Goal: Information Seeking & Learning: Learn about a topic

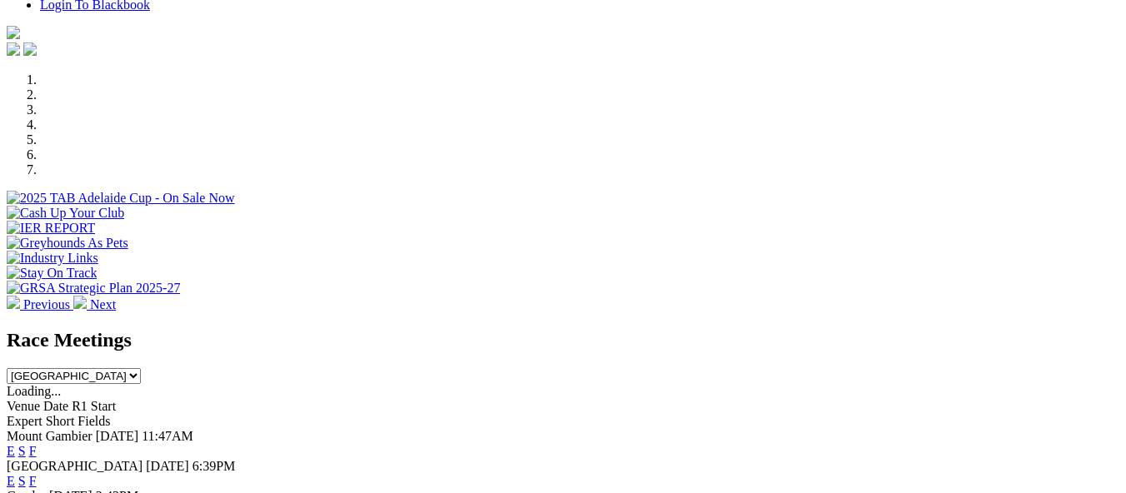
scroll to position [462, 0]
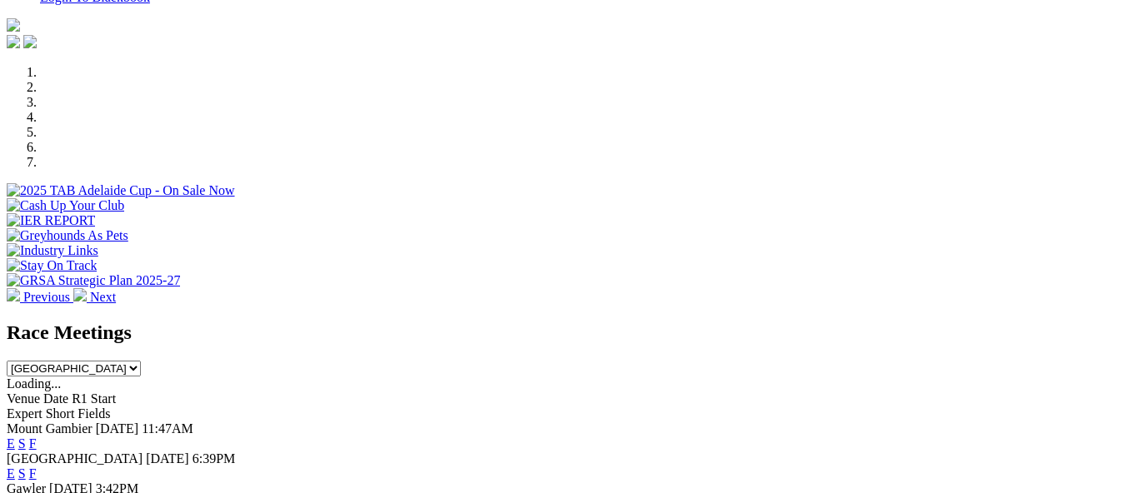
click at [37, 467] on link "F" at bounding box center [32, 474] width 7 height 14
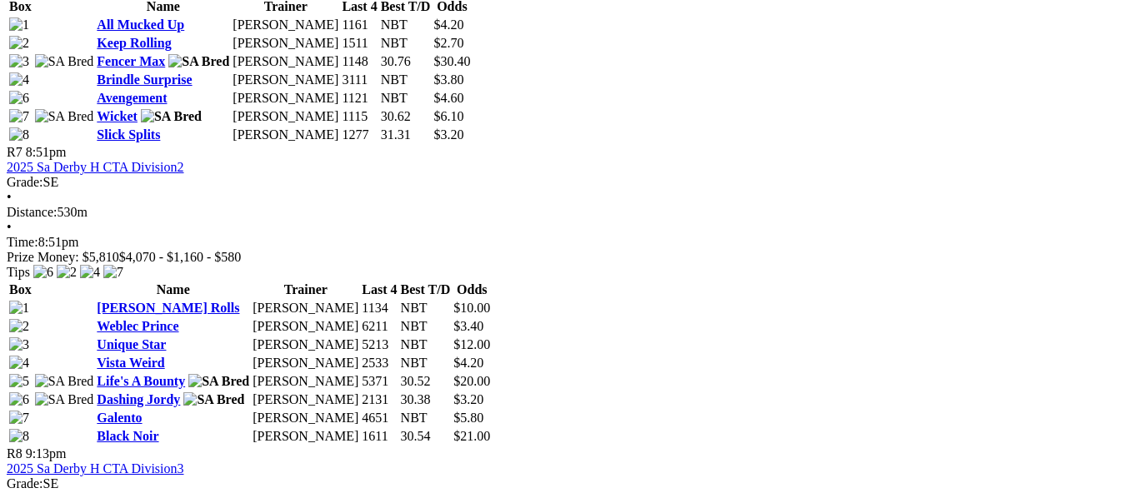
scroll to position [2367, 0]
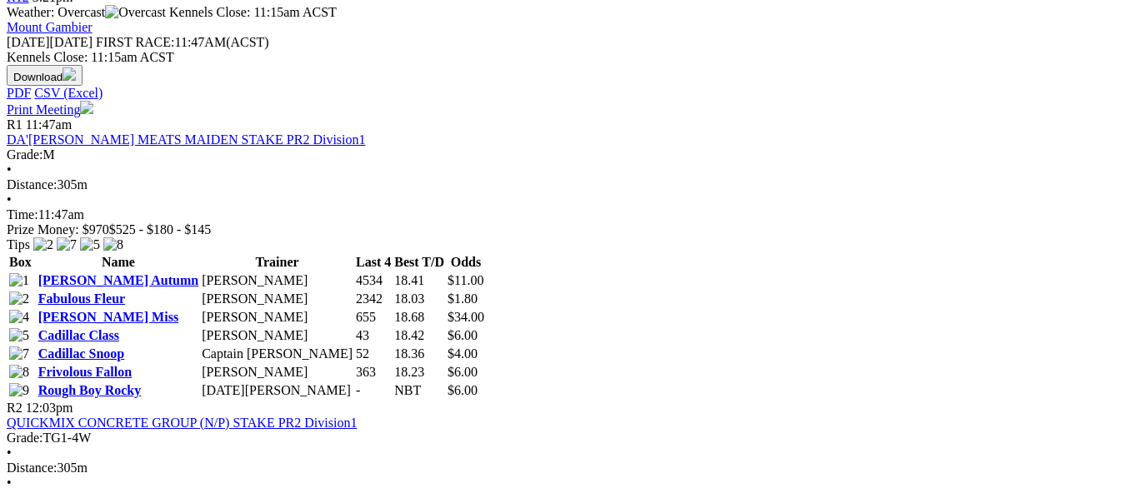
scroll to position [740, 0]
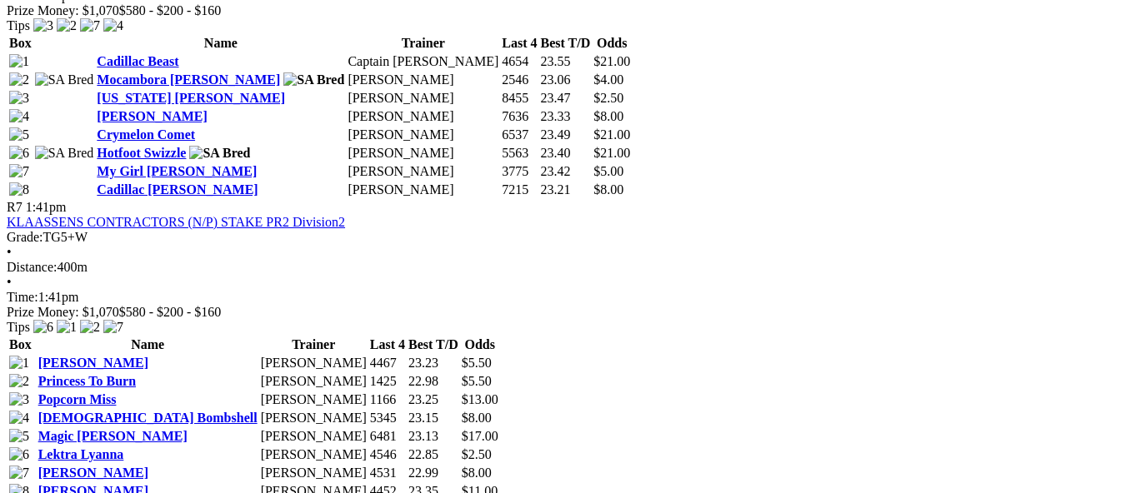
scroll to position [2440, 0]
